Goal: Contribute content: Contribute content

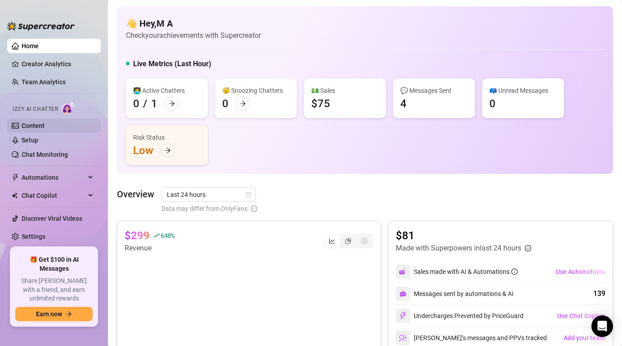
click at [45, 126] on link "Content" at bounding box center [33, 125] width 23 height 7
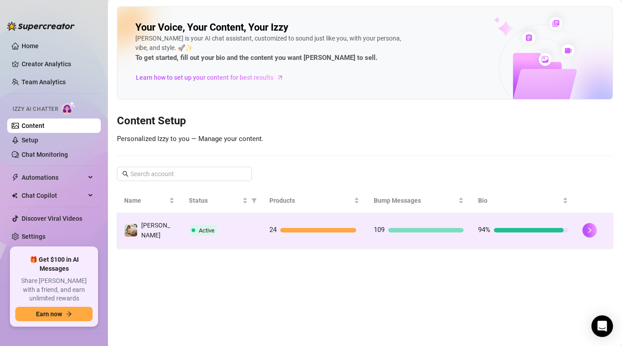
click at [326, 228] on div at bounding box center [318, 230] width 76 height 4
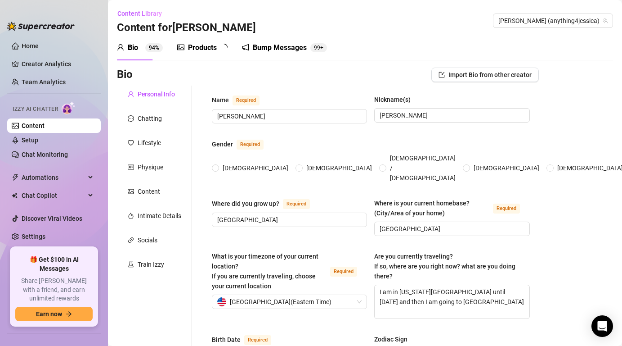
radio input "true"
type input "[DATE]"
click at [204, 48] on div "Products" at bounding box center [202, 47] width 29 height 11
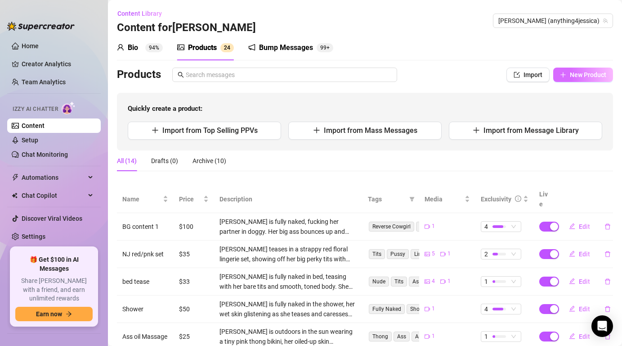
click at [600, 74] on span "New Product" at bounding box center [588, 74] width 36 height 7
type textarea "Type your message here..."
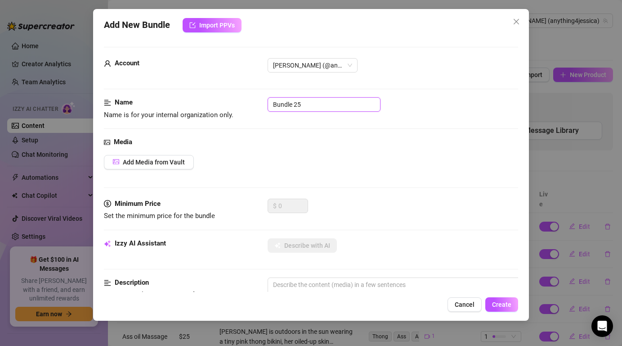
click at [305, 105] on input "Bundle 25" at bounding box center [324, 104] width 113 height 14
type input "B"
type input "2 playing with dildo"
click at [176, 164] on span "Add Media from Vault" at bounding box center [154, 161] width 62 height 7
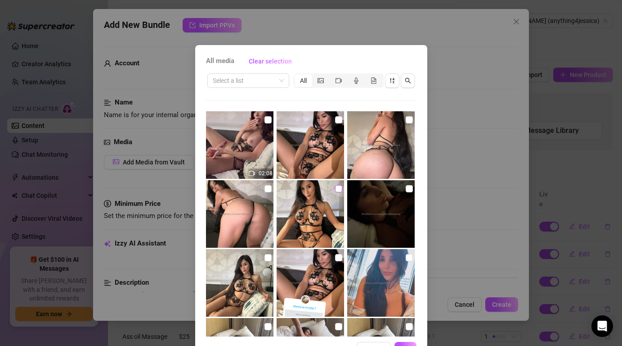
click at [335, 191] on input "checkbox" at bounding box center [338, 188] width 7 height 7
click at [340, 185] on input "checkbox" at bounding box center [338, 188] width 7 height 7
checkbox input "true"
click at [269, 187] on input "checkbox" at bounding box center [268, 188] width 7 height 7
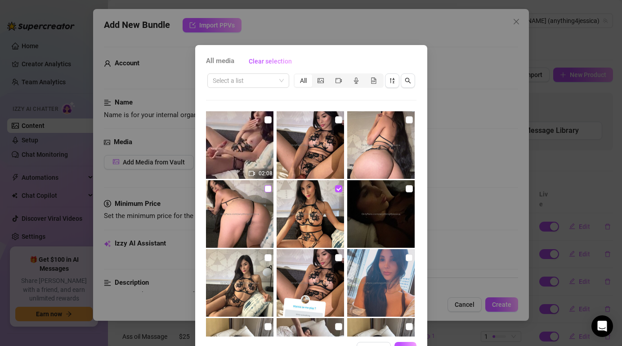
checkbox input "true"
click at [265, 258] on input "checkbox" at bounding box center [268, 257] width 7 height 7
checkbox input "true"
click at [403, 121] on img at bounding box center [380, 144] width 67 height 67
click at [408, 121] on input "checkbox" at bounding box center [409, 119] width 7 height 7
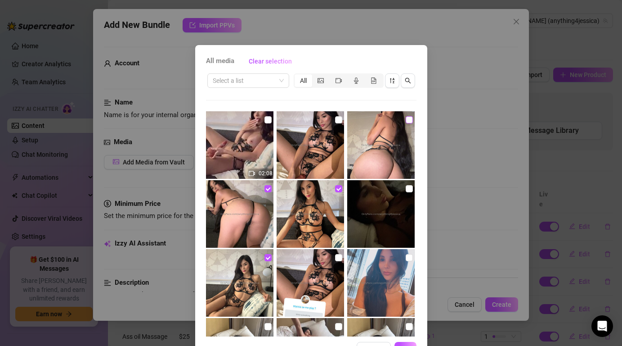
checkbox input "true"
click at [339, 123] on input "checkbox" at bounding box center [338, 119] width 7 height 7
checkbox input "true"
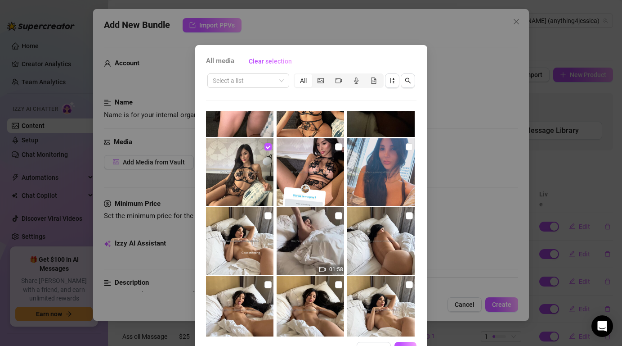
scroll to position [170, 0]
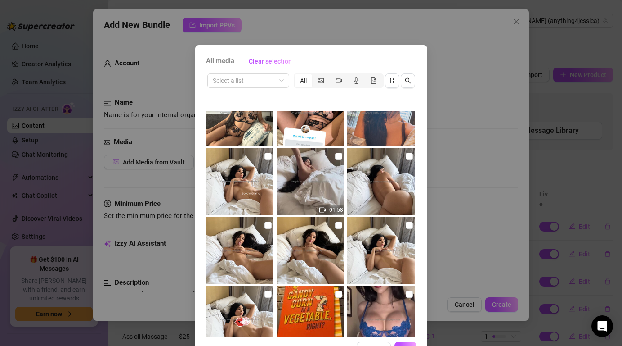
click at [403, 344] on button "OK" at bounding box center [406, 348] width 22 height 14
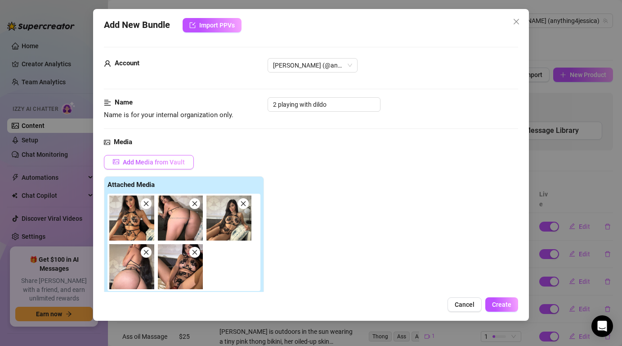
click at [169, 163] on span "Add Media from Vault" at bounding box center [154, 161] width 62 height 7
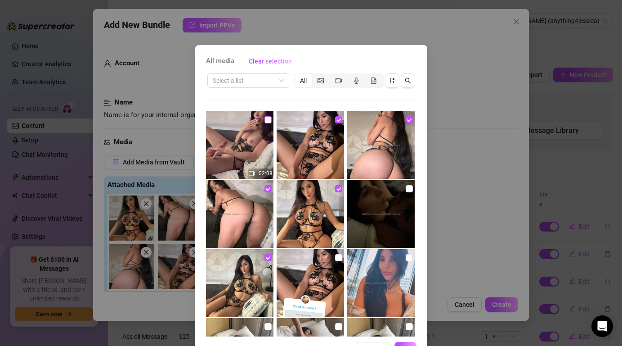
click at [266, 123] on label at bounding box center [268, 120] width 7 height 10
click at [266, 123] on input "checkbox" at bounding box center [268, 119] width 7 height 7
checkbox input "true"
click at [406, 345] on span "OK" at bounding box center [405, 348] width 9 height 7
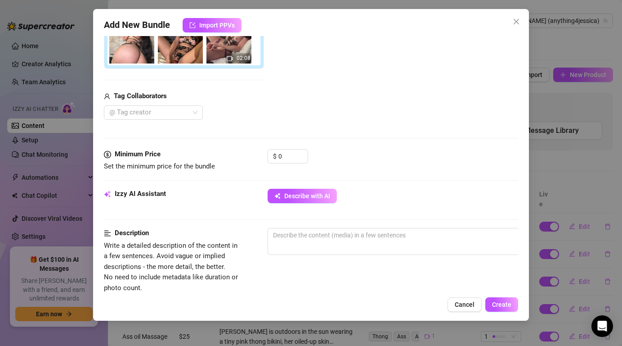
scroll to position [229, 0]
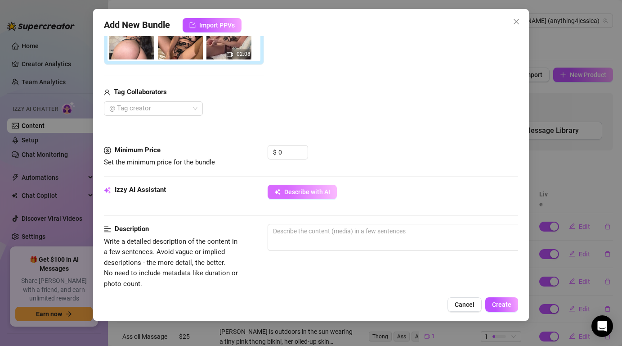
click at [303, 194] on span "Describe with AI" at bounding box center [307, 191] width 46 height 7
click at [283, 151] on input "0" at bounding box center [292, 151] width 29 height 13
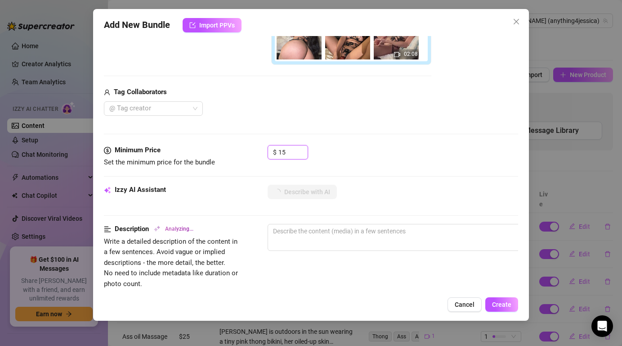
type input "155"
type textarea "[PERSON_NAME]"
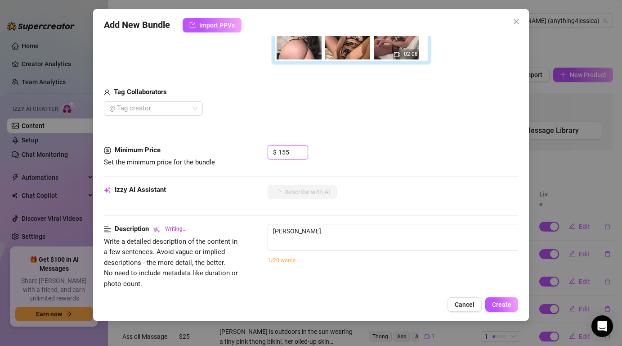
type textarea "[PERSON_NAME] teases in"
type textarea "[PERSON_NAME] teases in a"
type textarea "[PERSON_NAME] teases in a sheer"
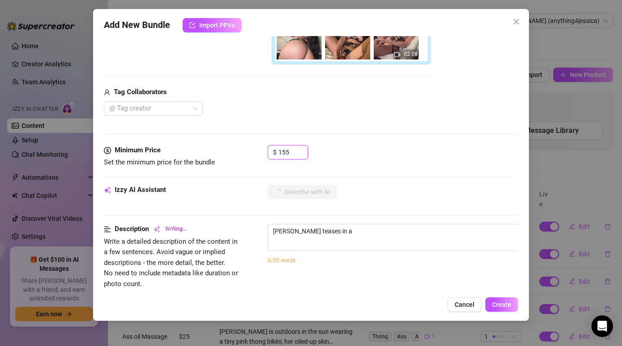
type textarea "[PERSON_NAME] teases in a sheer"
type textarea "[PERSON_NAME] teases in a sheer black"
type textarea "[PERSON_NAME] teases in a sheer black floral"
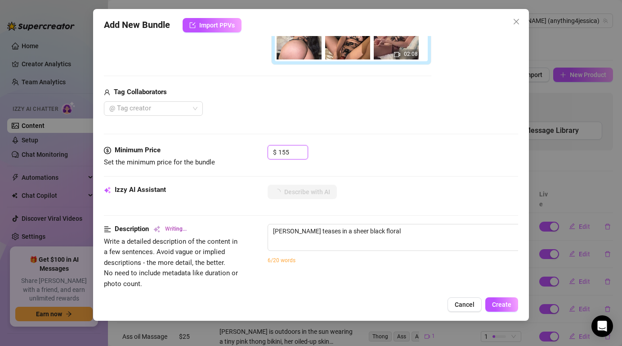
type textarea "[PERSON_NAME] teases in a sheer black floral lingerie"
type textarea "[PERSON_NAME] teases in a sheer black floral lingerie set,"
type textarea "[PERSON_NAME] teases in a sheer black floral lingerie set, showing"
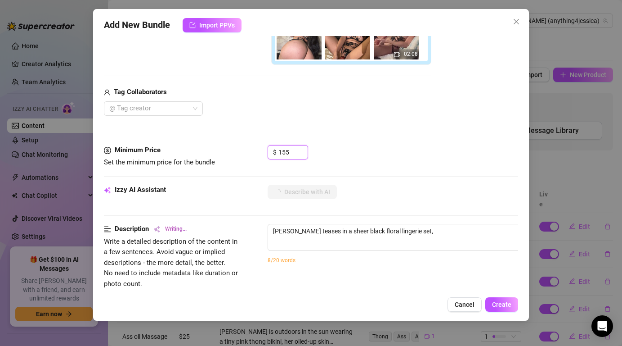
type textarea "[PERSON_NAME] teases in a sheer black floral lingerie set, showing"
type textarea "[PERSON_NAME] teases in a sheer black floral lingerie set, showing off"
type textarea "[PERSON_NAME] teases in a sheer black floral lingerie set, showing off her"
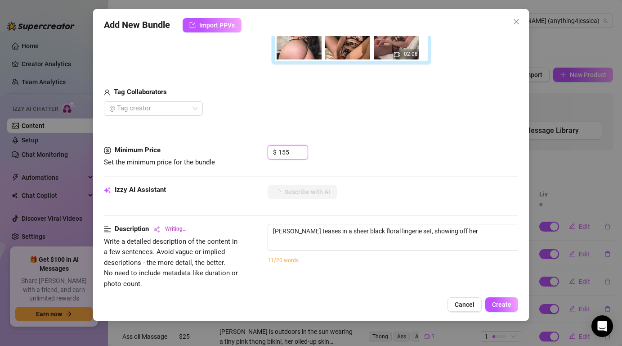
type textarea "[PERSON_NAME] teases in a sheer black floral lingerie set, showing off her big"
type textarea "[PERSON_NAME] teases in a sheer black floral lingerie set, showing off her big …"
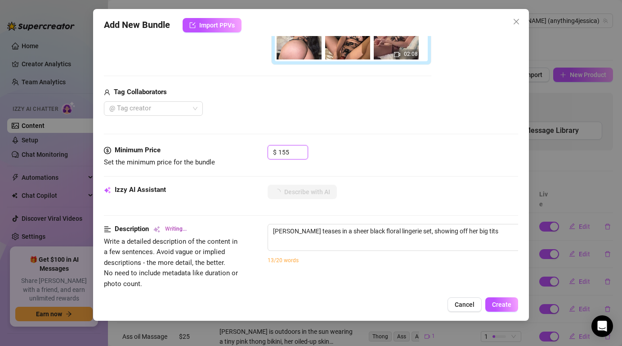
type textarea "[PERSON_NAME] teases in a sheer black floral lingerie set, showing off her big …"
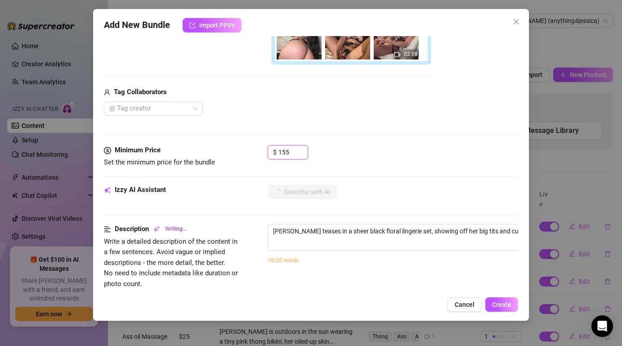
type textarea "[PERSON_NAME] teases in a sheer black floral lingerie set, showing off her big …"
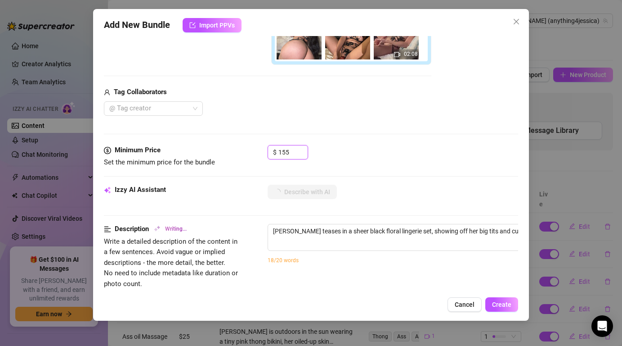
type textarea "[PERSON_NAME] teases in a sheer black floral lingerie set, showing off her big …"
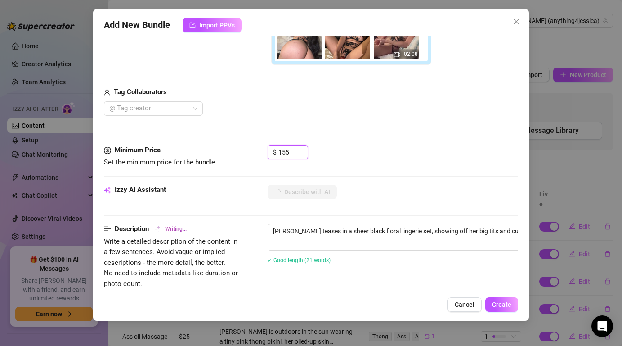
type textarea "[PERSON_NAME] teases in a sheer black floral lingerie set, showing off her big …"
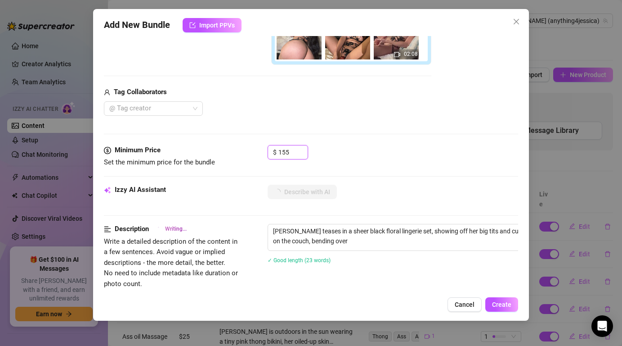
type textarea "[PERSON_NAME] teases in a sheer black floral lingerie set, showing off her big …"
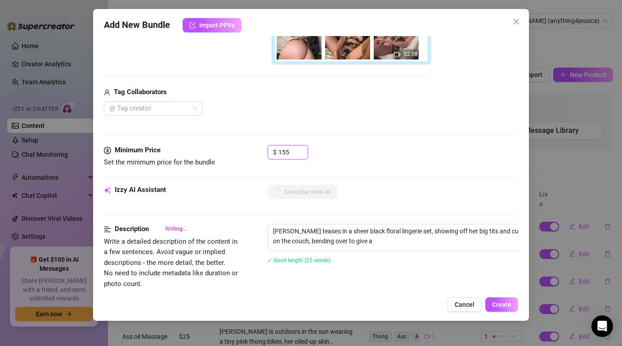
type textarea "[PERSON_NAME] teases in a sheer black floral lingerie set, showing off her big …"
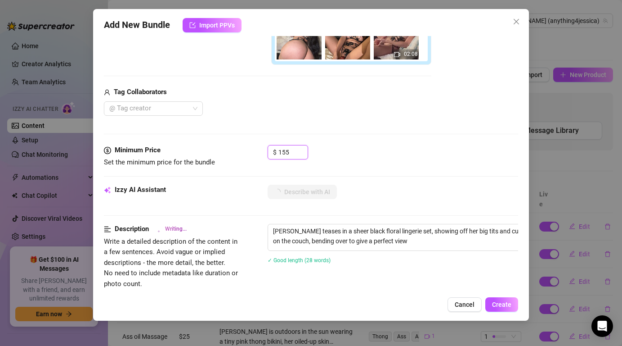
type textarea "[PERSON_NAME] teases in a sheer black floral lingerie set, showing off her big …"
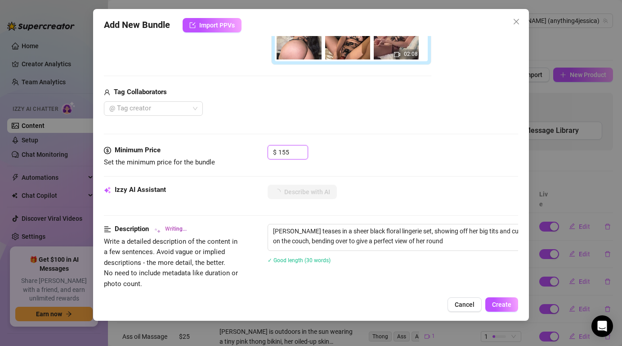
type textarea "[PERSON_NAME] teases in a sheer black floral lingerie set, showing off her big …"
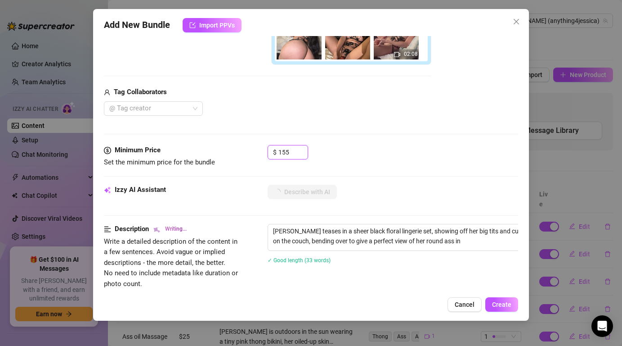
type textarea "[PERSON_NAME] teases in a sheer black floral lingerie set, showing off her big …"
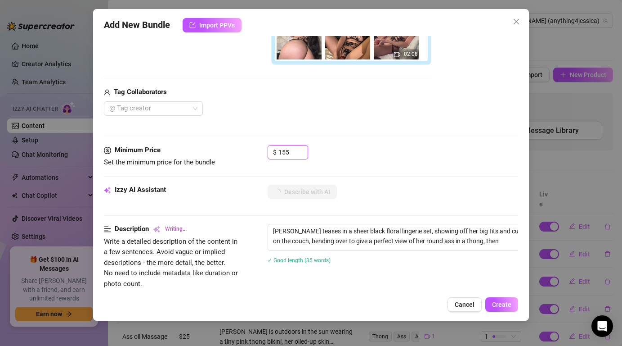
type textarea "[PERSON_NAME] teases in a sheer black floral lingerie set, showing off her big …"
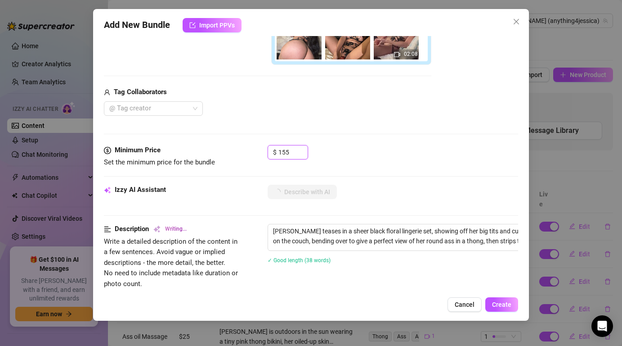
type textarea "[PERSON_NAME] teases in a sheer black floral lingerie set, showing off her big …"
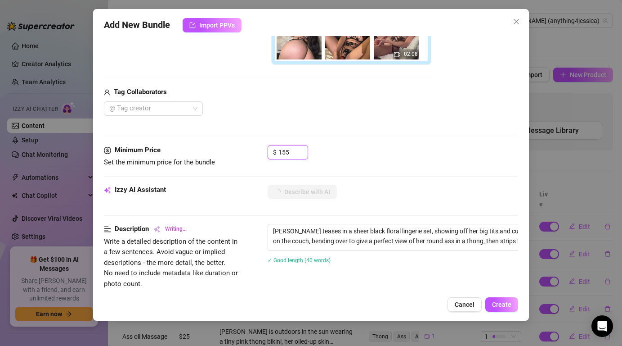
type textarea "[PERSON_NAME] teases in a sheer black floral lingerie set, showing off her big …"
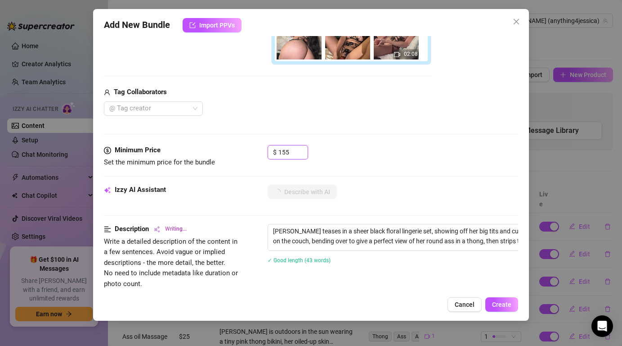
type textarea "[PERSON_NAME] teases in a sheer black floral lingerie set, showing off her big …"
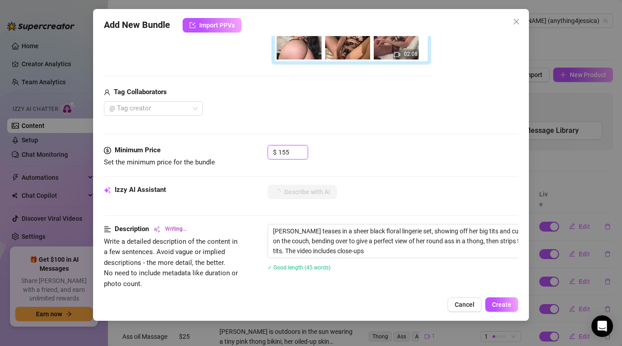
type textarea "[PERSON_NAME] teases in a sheer black floral lingerie set, showing off her big …"
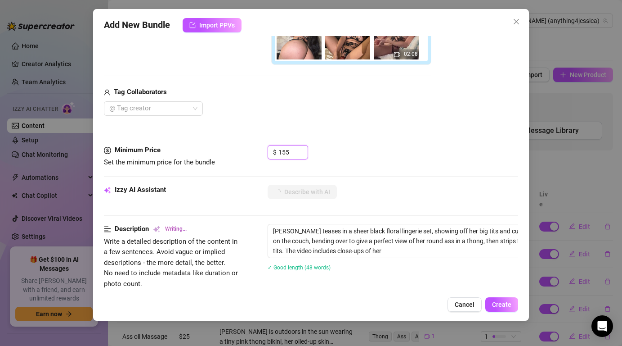
type textarea "[PERSON_NAME] teases in a sheer black floral lingerie set, showing off her big …"
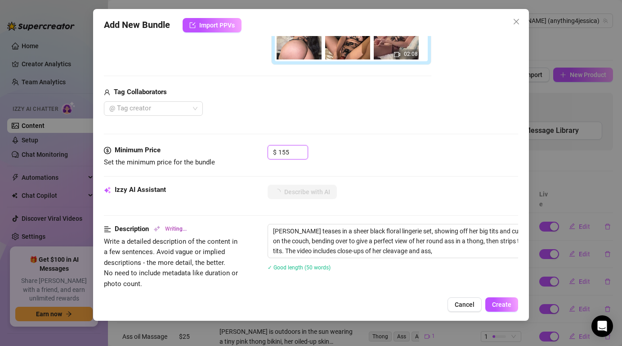
type textarea "[PERSON_NAME] teases in a sheer black floral lingerie set, showing off her big …"
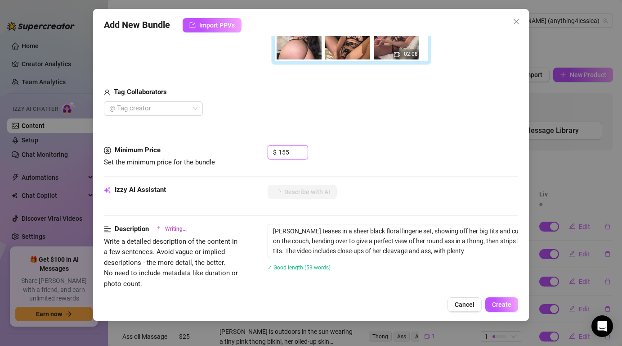
type textarea "[PERSON_NAME] teases in a sheer black floral lingerie set, showing off her big …"
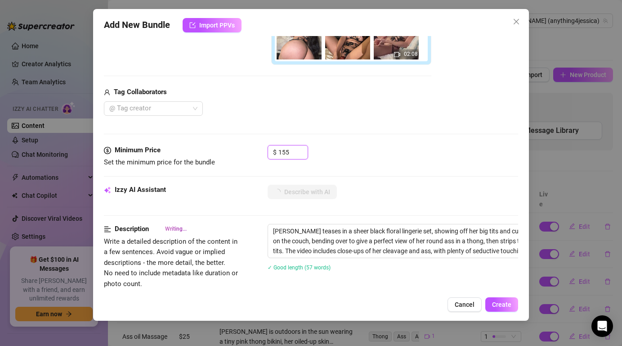
type textarea "[PERSON_NAME] teases in a sheer black floral lingerie set, showing off her big …"
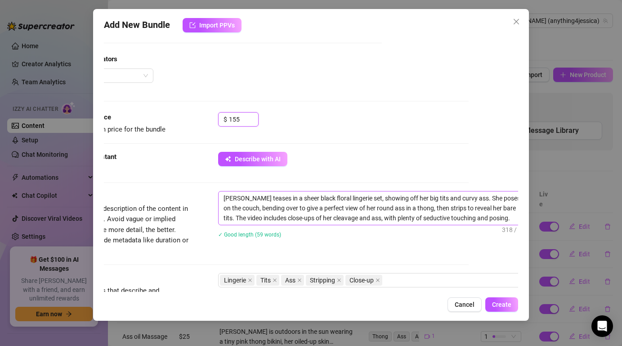
scroll to position [262, 65]
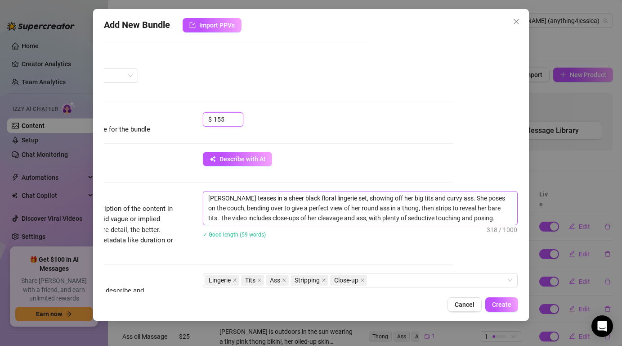
type input "155"
click at [476, 218] on textarea "[PERSON_NAME] teases in a sheer black floral lingerie set, showing off her big …" at bounding box center [360, 207] width 314 height 33
click at [454, 247] on div "[PERSON_NAME] teases in a sheer black floral lingerie set, showing off her big …" at bounding box center [360, 220] width 315 height 58
click at [482, 222] on textarea "[PERSON_NAME] teases in a sheer black floral lingerie set, showing off her big …" at bounding box center [360, 207] width 314 height 33
type textarea "[PERSON_NAME] teases in a sheer black floral lingerie set, showing off her big …"
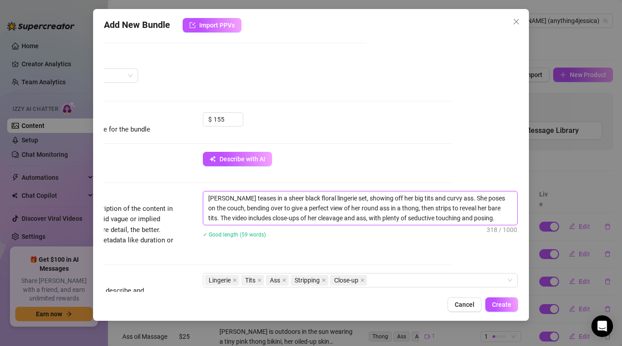
type textarea "[PERSON_NAME] teases in a sheer black floral lingerie set, showing off her big …"
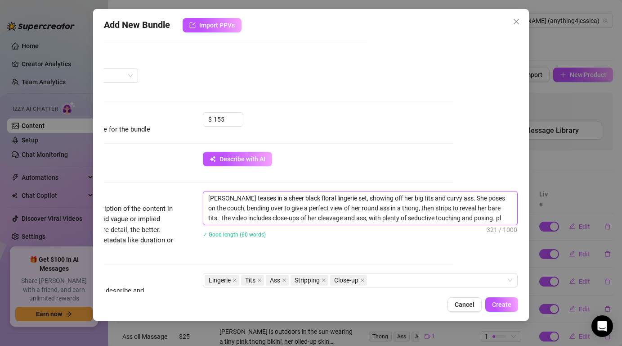
type textarea "[PERSON_NAME] teases in a sheer black floral lingerie set, showing off her big …"
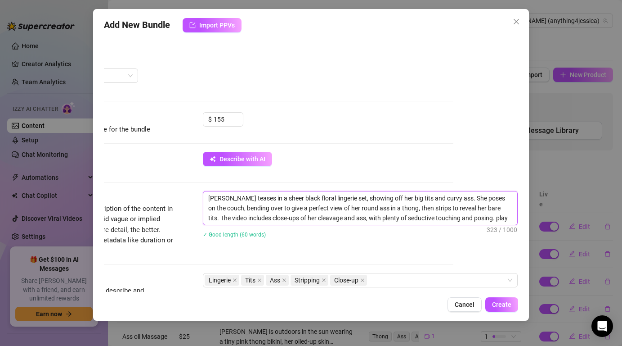
type textarea "[PERSON_NAME] teases in a sheer black floral lingerie set, showing off her big …"
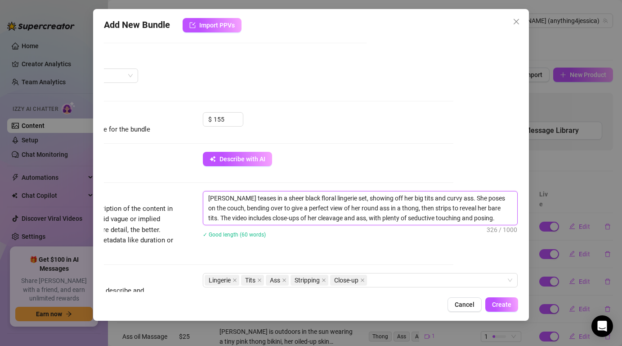
type textarea "[PERSON_NAME] teases in a sheer black floral lingerie set, showing off her big …"
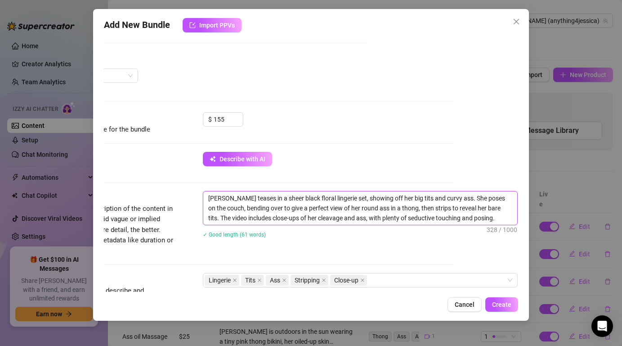
type textarea "[PERSON_NAME] teases in a sheer black floral lingerie set, showing off her big …"
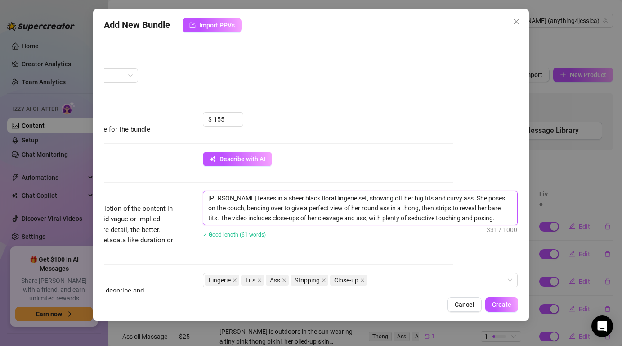
type textarea "[PERSON_NAME] teases in a sheer black floral lingerie set, showing off her big …"
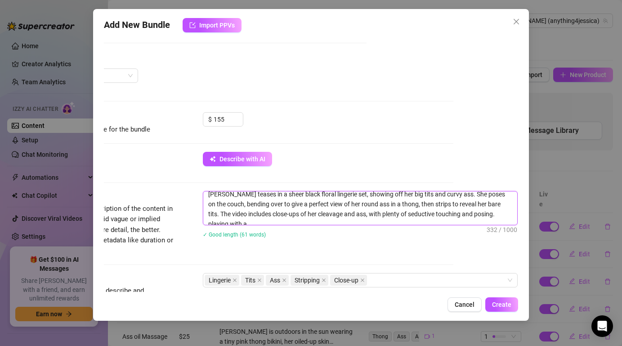
type textarea "[PERSON_NAME] teases in a sheer black floral lingerie set, showing off her big …"
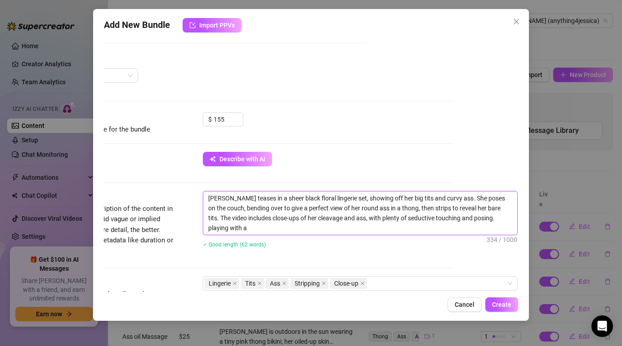
type textarea "[PERSON_NAME] teases in a sheer black floral lingerie set, showing off her big …"
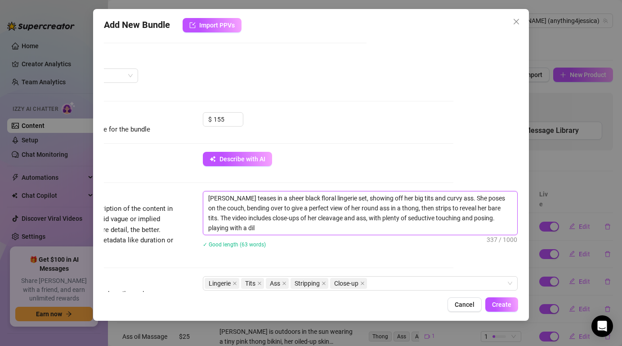
type textarea "[PERSON_NAME] teases in a sheer black floral lingerie set, showing off her big …"
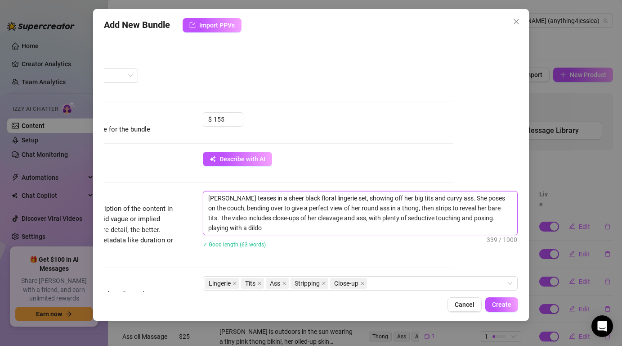
type textarea "[PERSON_NAME] teases in a sheer black floral lingerie set, showing off her big …"
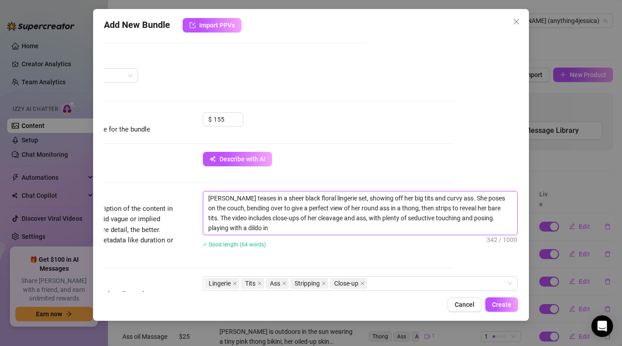
type textarea "[PERSON_NAME] teases in a sheer black floral lingerie set, showing off her big …"
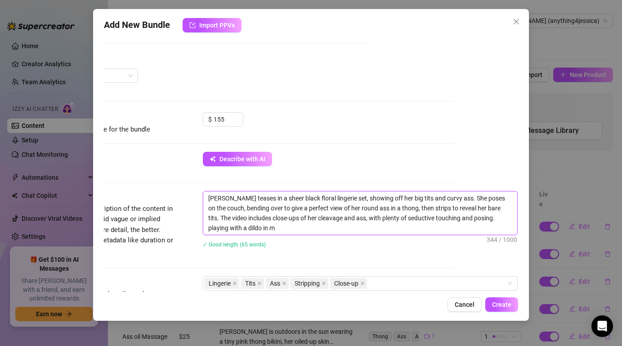
type textarea "[PERSON_NAME] teases in a sheer black floral lingerie set, showing off her big …"
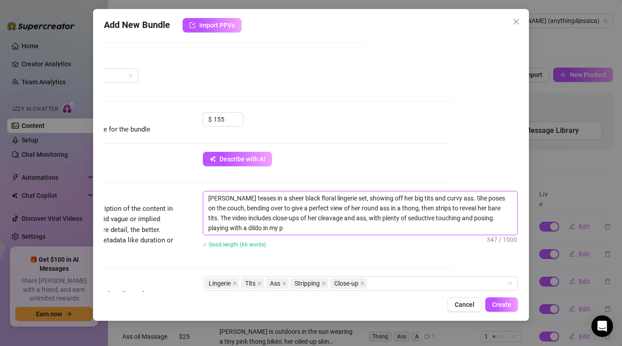
type textarea "[PERSON_NAME] teases in a sheer black floral lingerie set, showing off her big …"
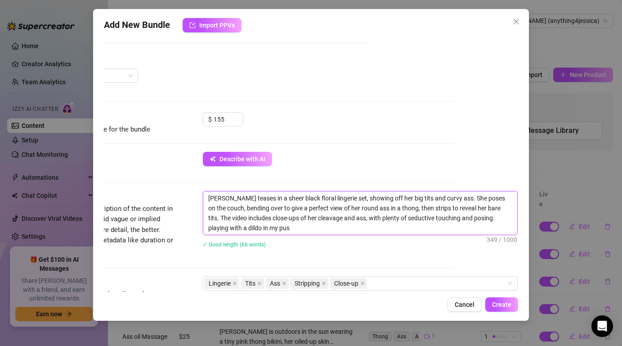
type textarea "[PERSON_NAME] teases in a sheer black floral lingerie set, showing off her big …"
click at [431, 270] on div "Description Write a detailed description of the content in a few sentences. Avo…" at bounding box center [246, 233] width 414 height 85
click at [425, 282] on div "Lingerie Tits Ass Stripping Close-up" at bounding box center [356, 283] width 302 height 13
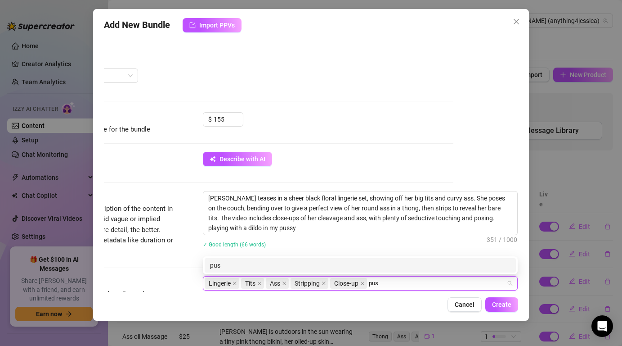
type input "pusy"
type input "P"
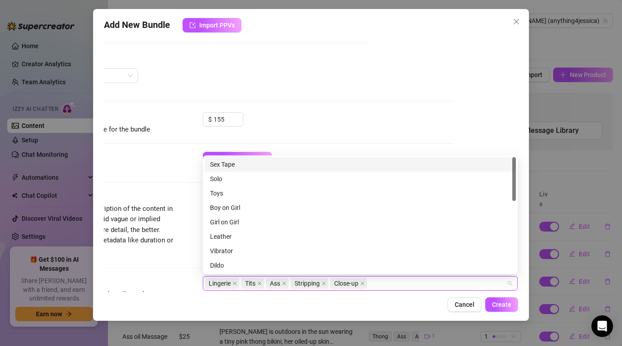
click at [376, 317] on div "Add New Bundle Import PPVs Account [PERSON_NAME] (@anything4jessica) Name Name …" at bounding box center [311, 164] width 436 height 311
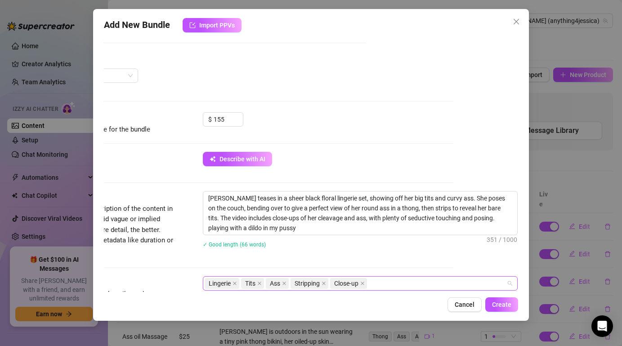
click at [379, 280] on div "Lingerie Tits Ass Stripping Close-up" at bounding box center [356, 283] width 302 height 13
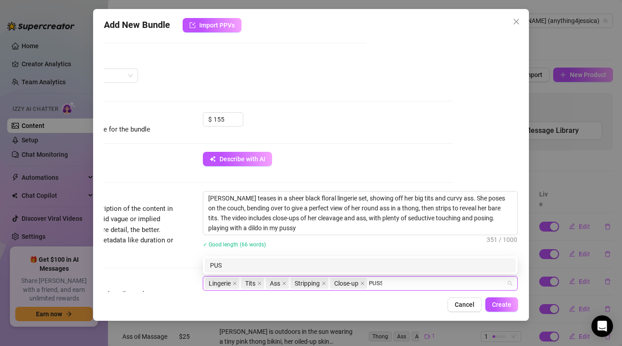
type input "PUSSY"
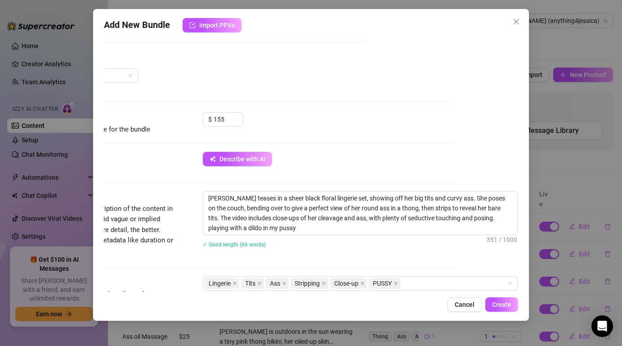
click at [349, 308] on div "Cancel Create" at bounding box center [311, 304] width 414 height 14
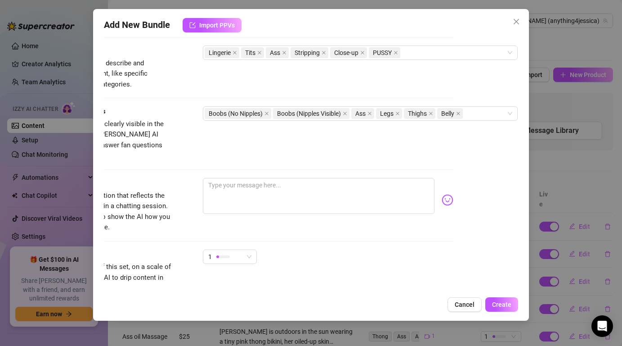
scroll to position [551, 65]
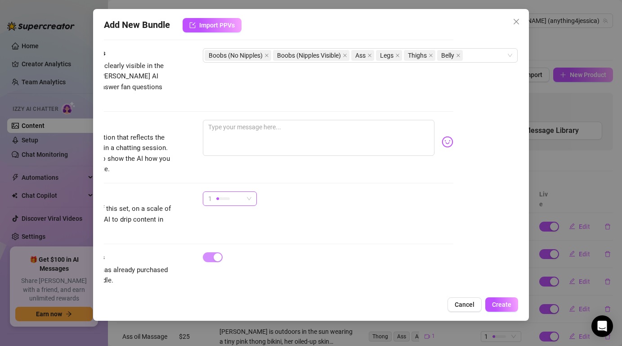
click at [247, 192] on span "1" at bounding box center [229, 198] width 43 height 13
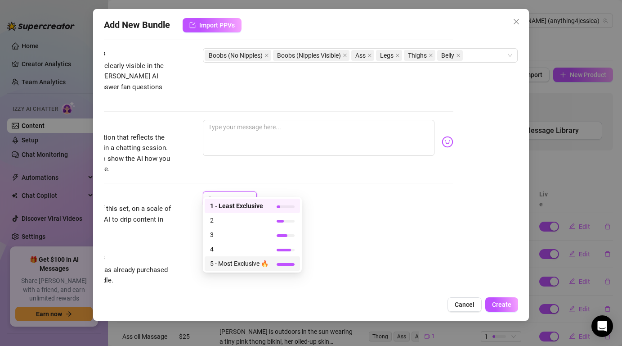
click at [265, 262] on span "5 - Most Exclusive 🔥" at bounding box center [239, 263] width 58 height 10
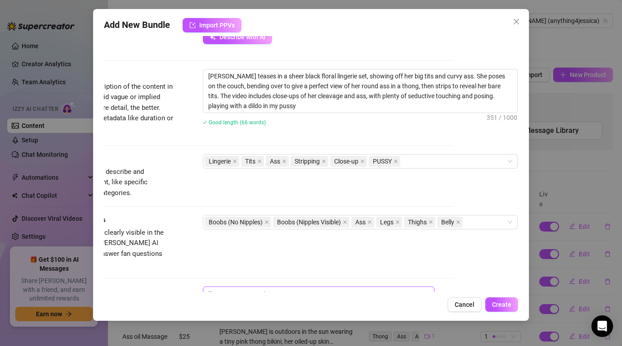
scroll to position [351, 65]
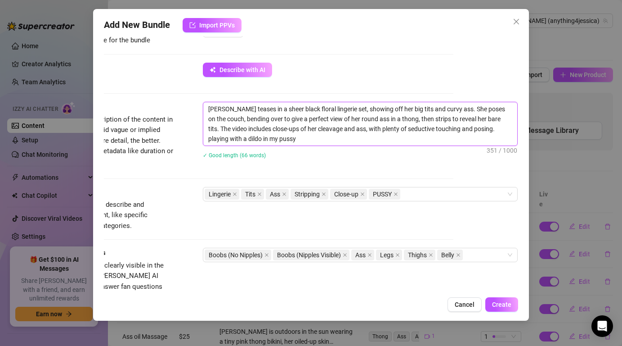
drag, startPoint x: 207, startPoint y: 102, endPoint x: 273, endPoint y: 150, distance: 81.4
click at [273, 150] on div "[PERSON_NAME] teases in a sheer black floral lingerie set, showing off her big …" at bounding box center [360, 136] width 315 height 68
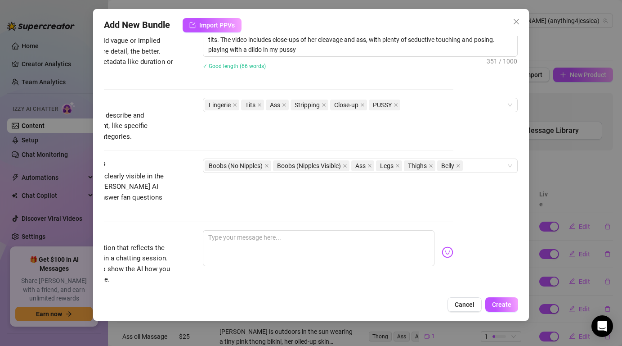
scroll to position [551, 65]
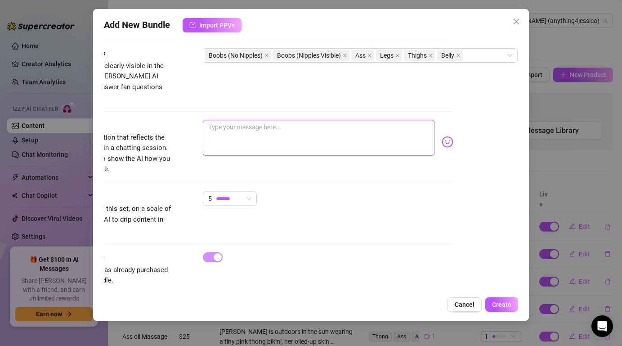
click at [299, 132] on textarea at bounding box center [318, 138] width 231 height 36
paste textarea "Baby, I’m in a sheer black floral lingerie set, letting you admire every curve……"
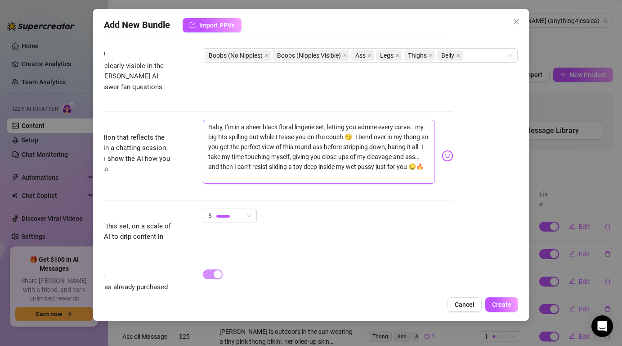
scroll to position [0, 0]
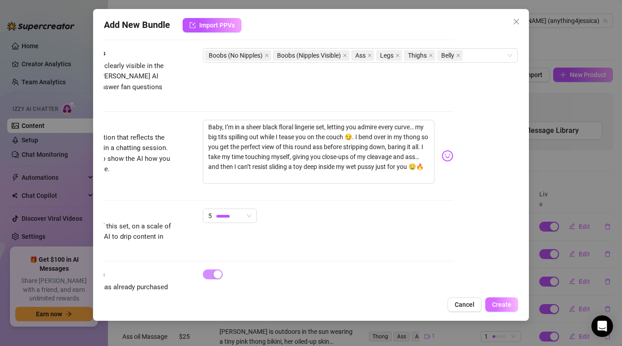
click at [504, 301] on span "Create" at bounding box center [501, 304] width 19 height 7
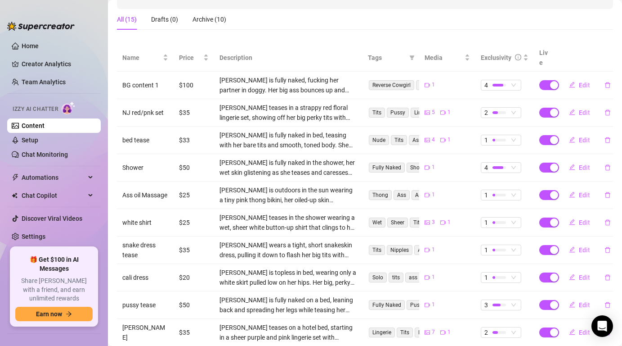
scroll to position [184, 0]
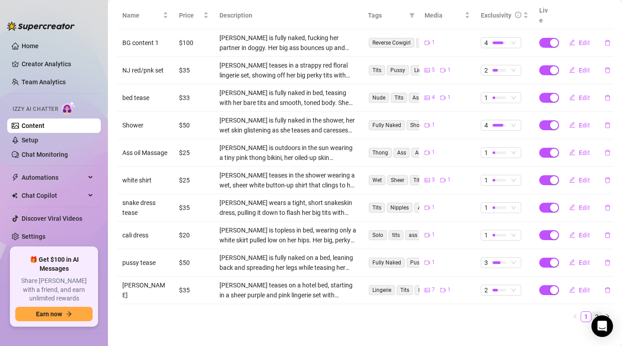
click at [595, 311] on li "2" at bounding box center [597, 316] width 11 height 11
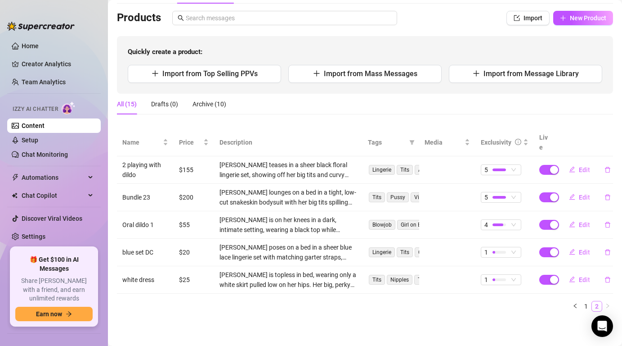
scroll to position [46, 0]
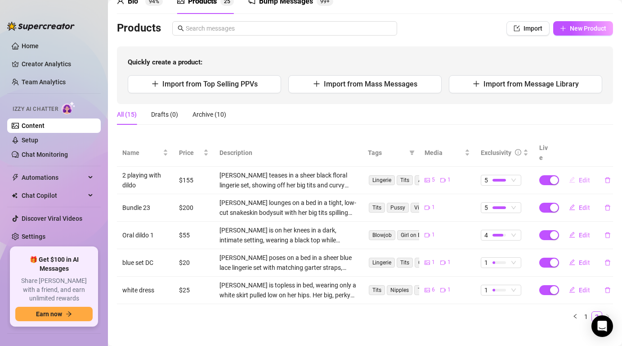
click at [584, 176] on span "Edit" at bounding box center [584, 179] width 11 height 7
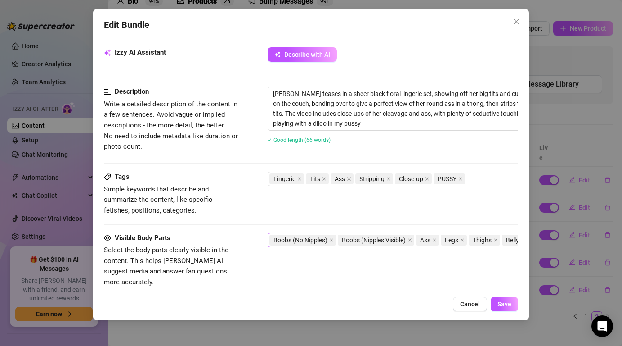
scroll to position [366, 65]
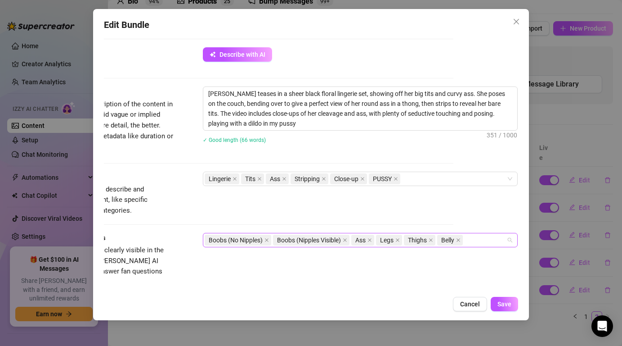
click at [493, 236] on div "Boobs (No Nipples) Boobs (Nipples Visible) Ass Legs Thighs Belly" at bounding box center [356, 240] width 302 height 13
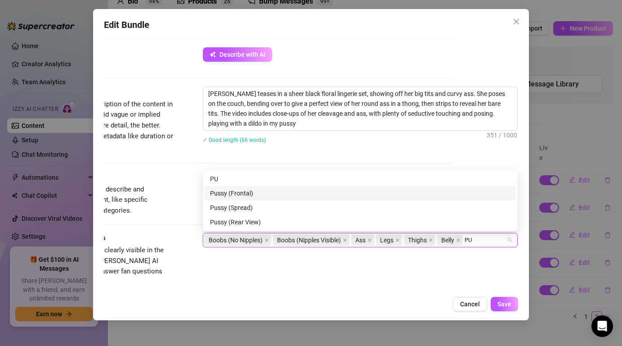
click at [329, 193] on div "Pussy (Frontal)" at bounding box center [360, 193] width 301 height 10
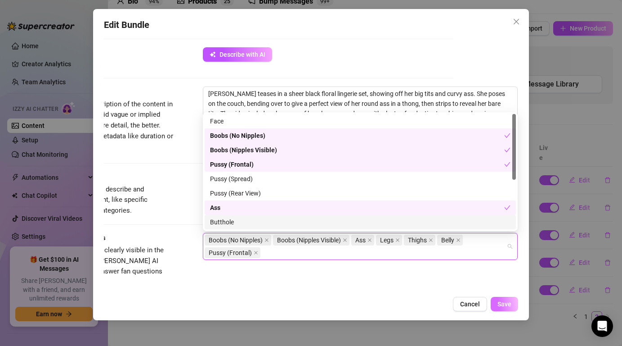
click at [507, 308] on button "Save" at bounding box center [504, 303] width 27 height 14
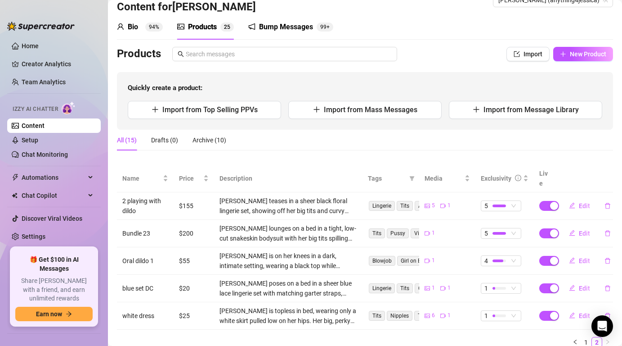
scroll to position [0, 0]
